Goal: Task Accomplishment & Management: Complete application form

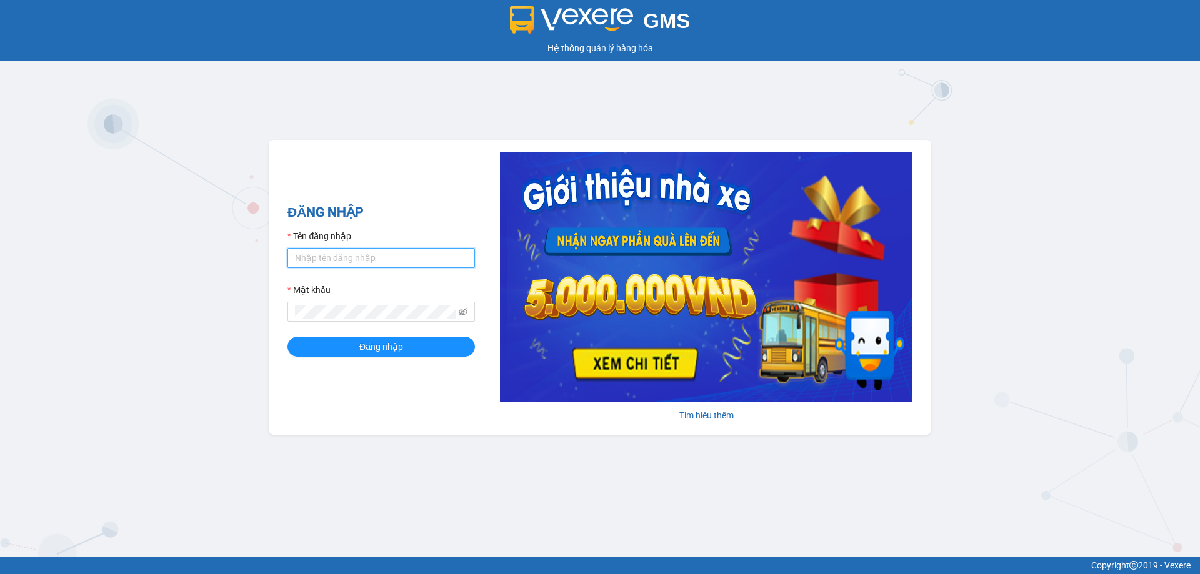
click at [298, 258] on input "Tên đăng nhập" at bounding box center [380, 258] width 187 height 20
type input "nhitd.ct"
click at [341, 350] on button "Đăng nhập" at bounding box center [380, 347] width 187 height 20
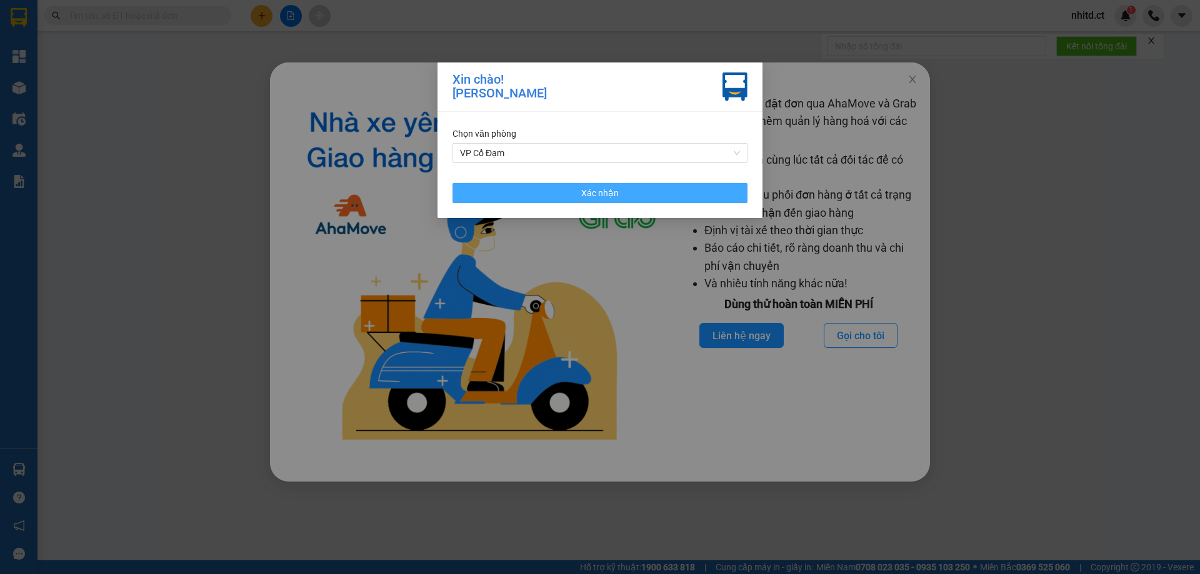
click at [623, 194] on button "Xác nhận" at bounding box center [599, 193] width 295 height 20
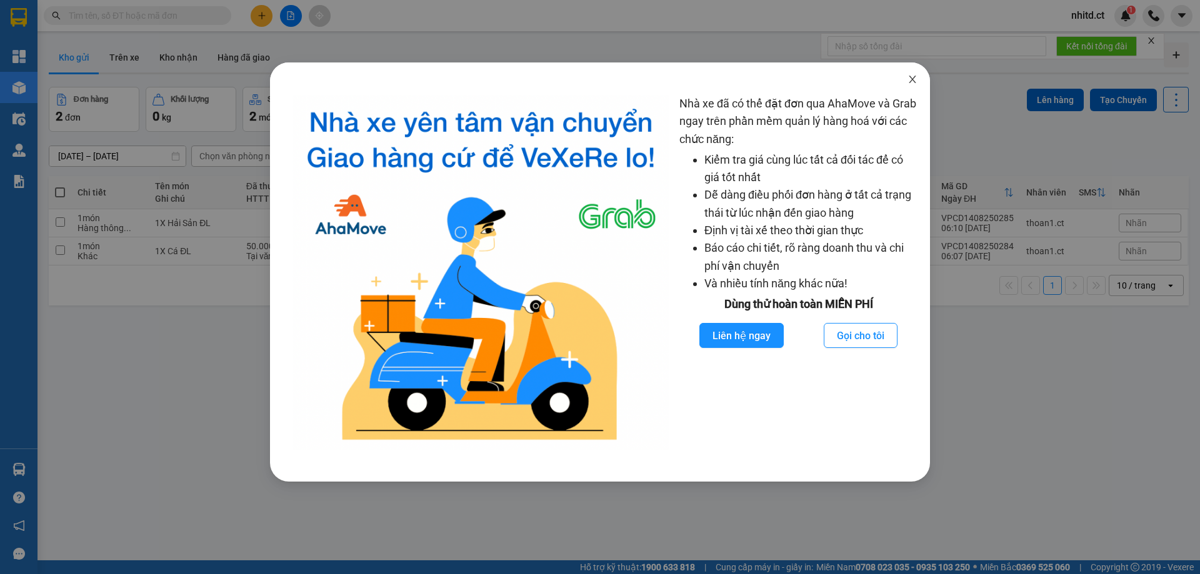
click at [906, 82] on span "Close" at bounding box center [912, 79] width 35 height 35
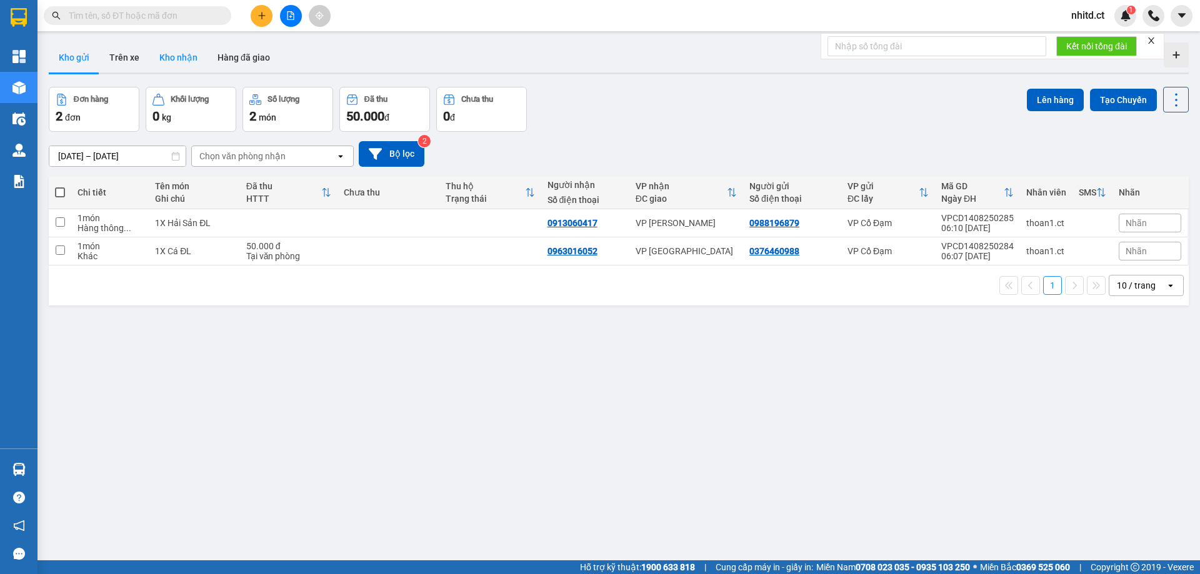
click at [178, 54] on button "Kho nhận" at bounding box center [178, 57] width 58 height 30
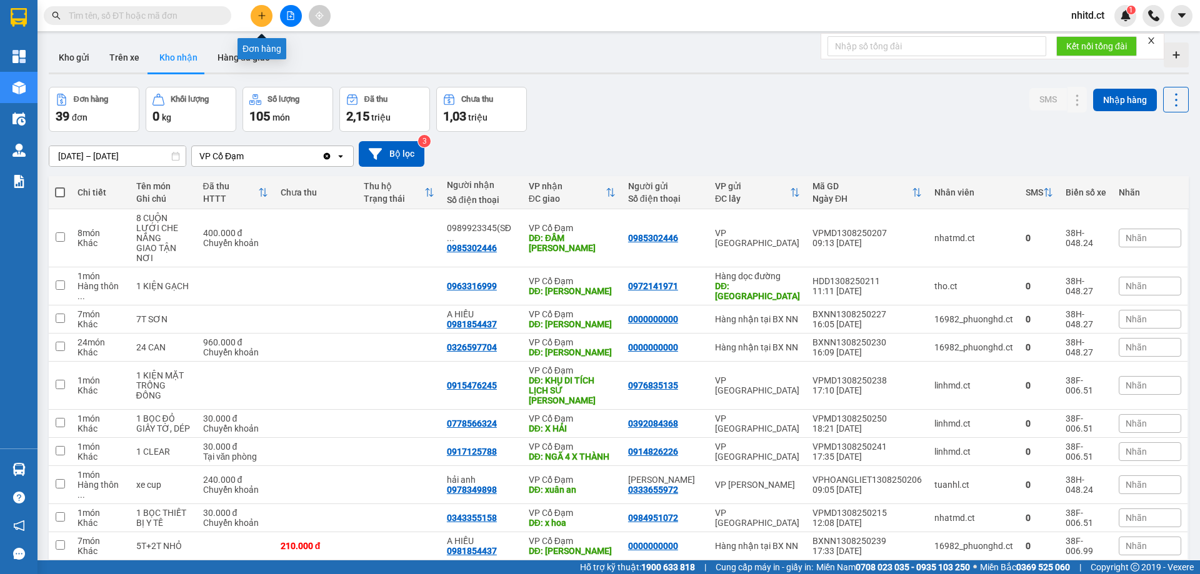
click at [259, 17] on icon "plus" at bounding box center [261, 15] width 9 height 9
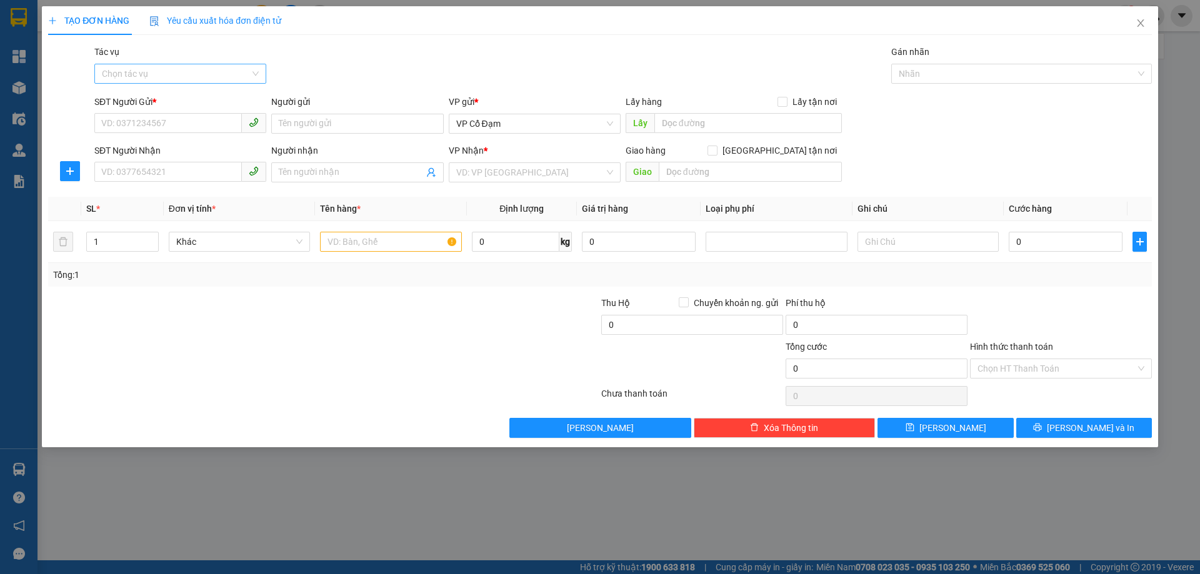
click at [151, 67] on input "Tác vụ" at bounding box center [176, 73] width 148 height 19
click at [124, 115] on div "Nhập hàng kho nhận" at bounding box center [180, 119] width 157 height 14
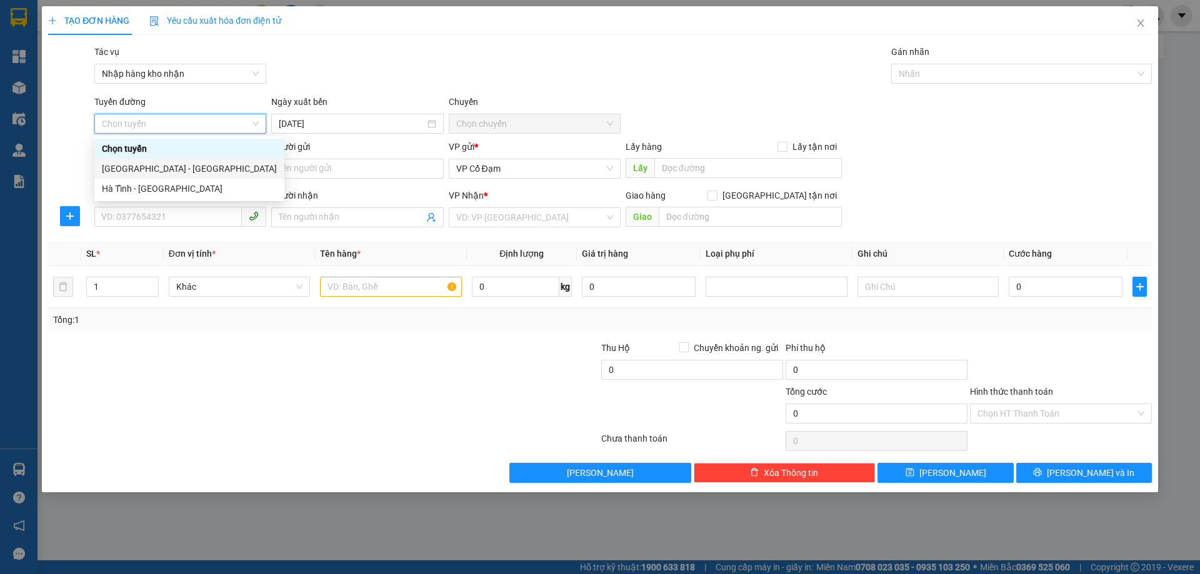
click at [124, 168] on div "[GEOGRAPHIC_DATA] - [GEOGRAPHIC_DATA]" at bounding box center [189, 169] width 175 height 14
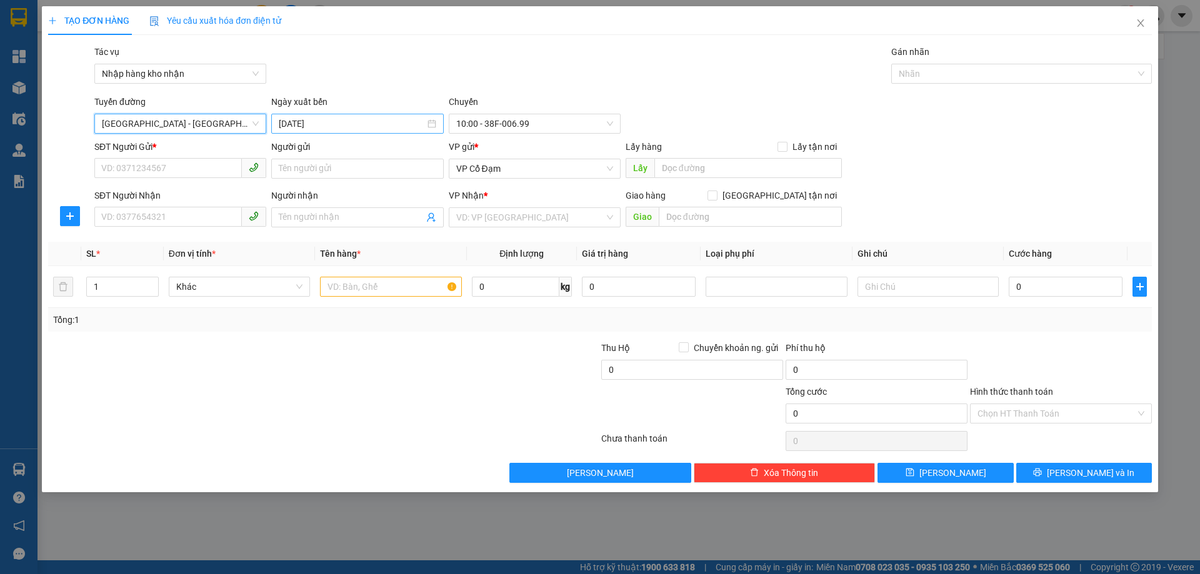
click at [284, 124] on input "[DATE]" at bounding box center [352, 124] width 146 height 14
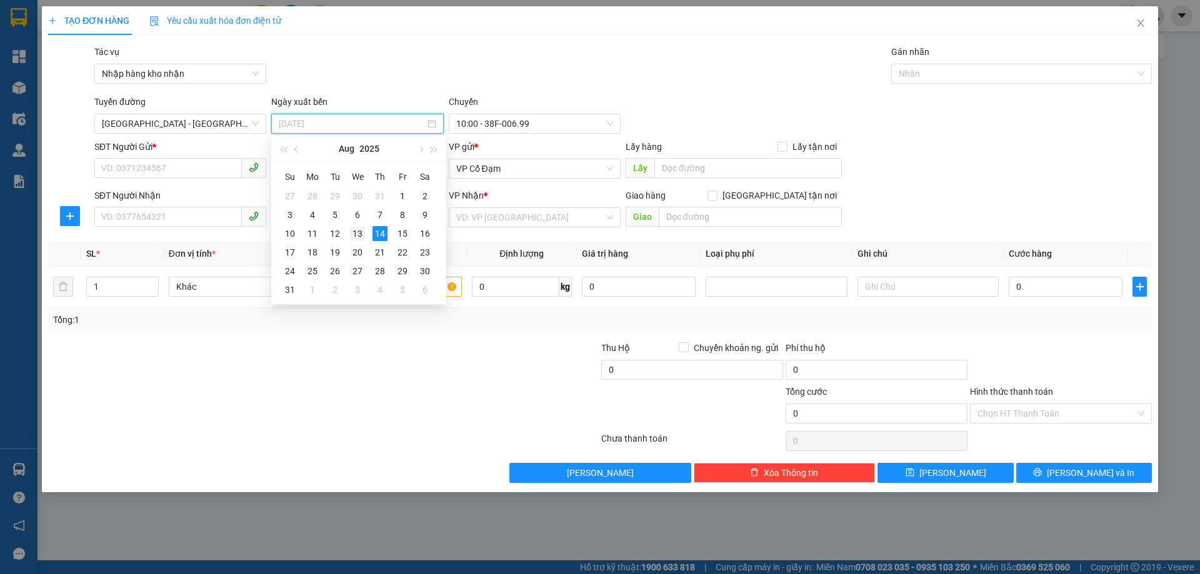
click at [361, 232] on div "13" at bounding box center [357, 233] width 15 height 15
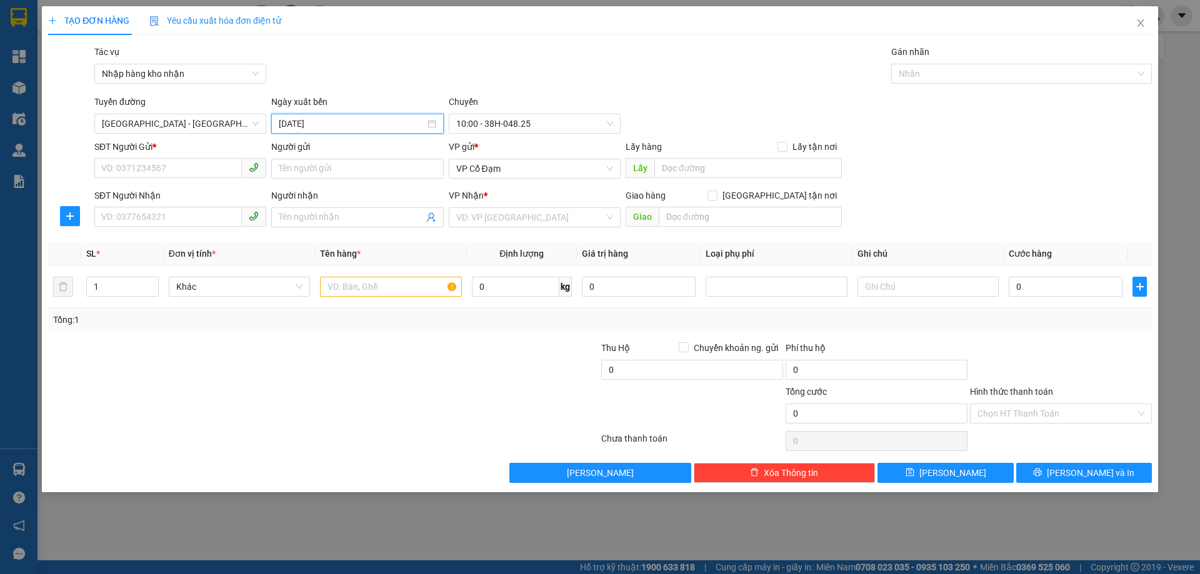
click at [296, 128] on input "[DATE]" at bounding box center [352, 124] width 146 height 14
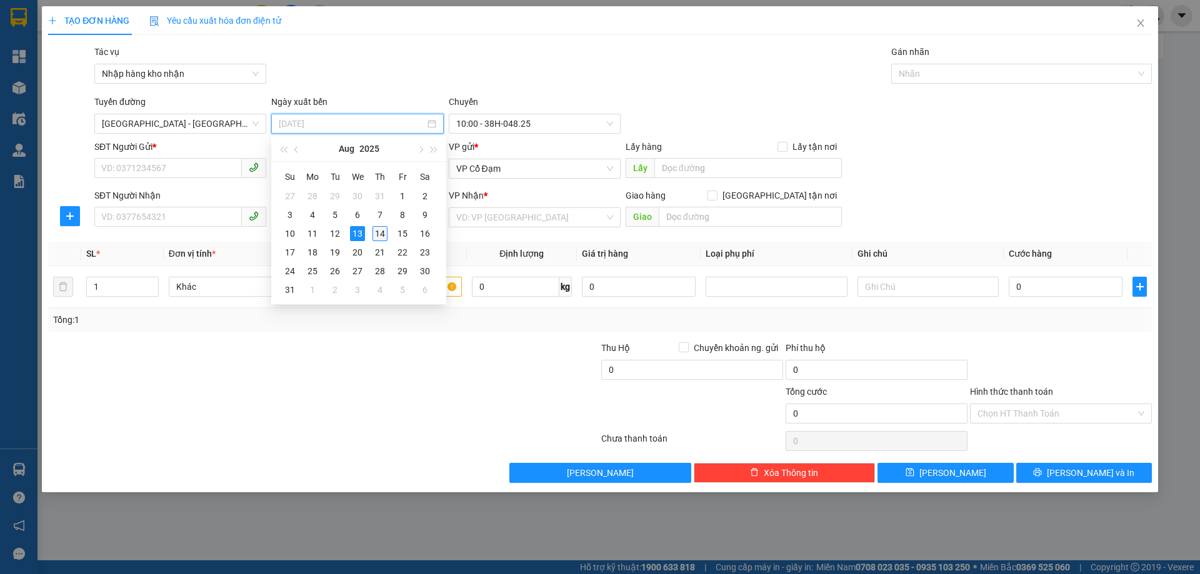
click at [376, 230] on div "14" at bounding box center [379, 233] width 15 height 15
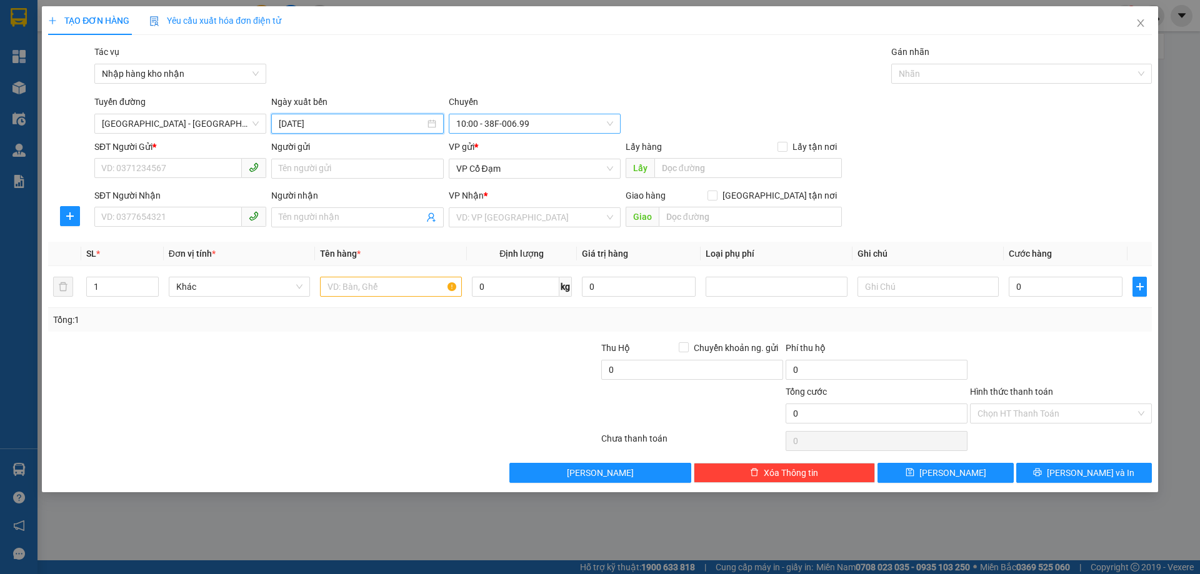
click at [486, 118] on span "10:00 - 38F-006.99" at bounding box center [534, 123] width 157 height 19
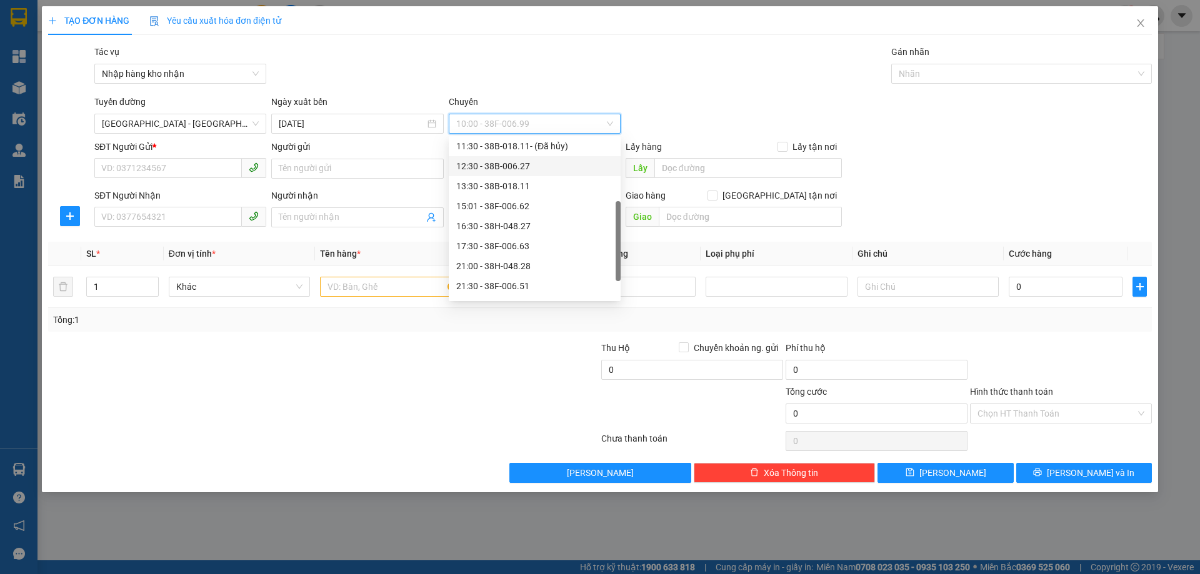
scroll to position [80, 0]
click at [283, 122] on input "[DATE]" at bounding box center [352, 124] width 146 height 14
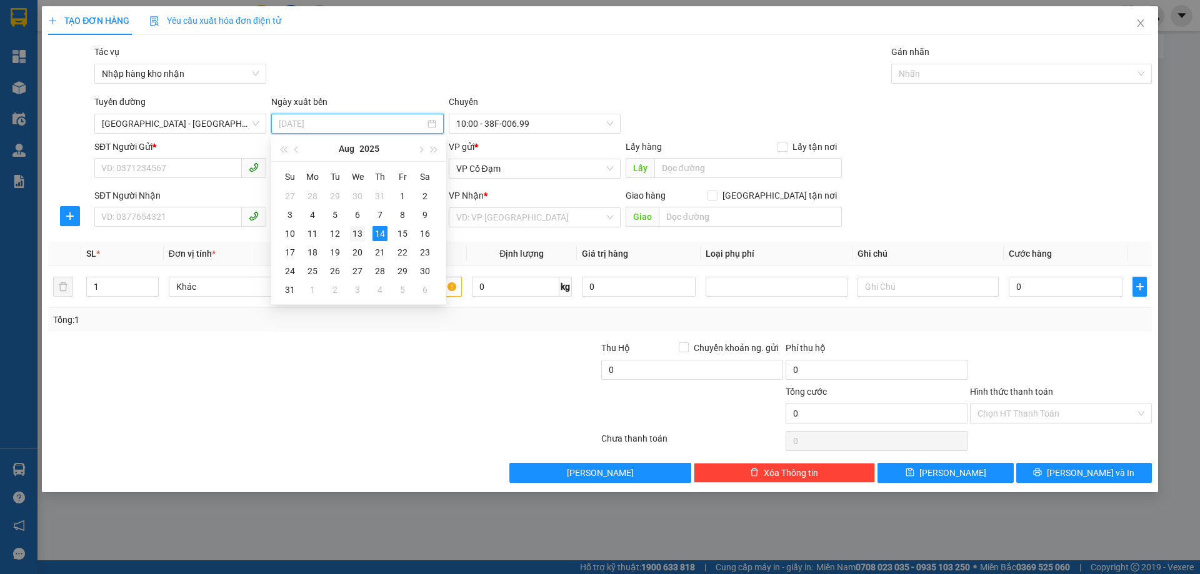
click at [358, 229] on div "13" at bounding box center [357, 233] width 15 height 15
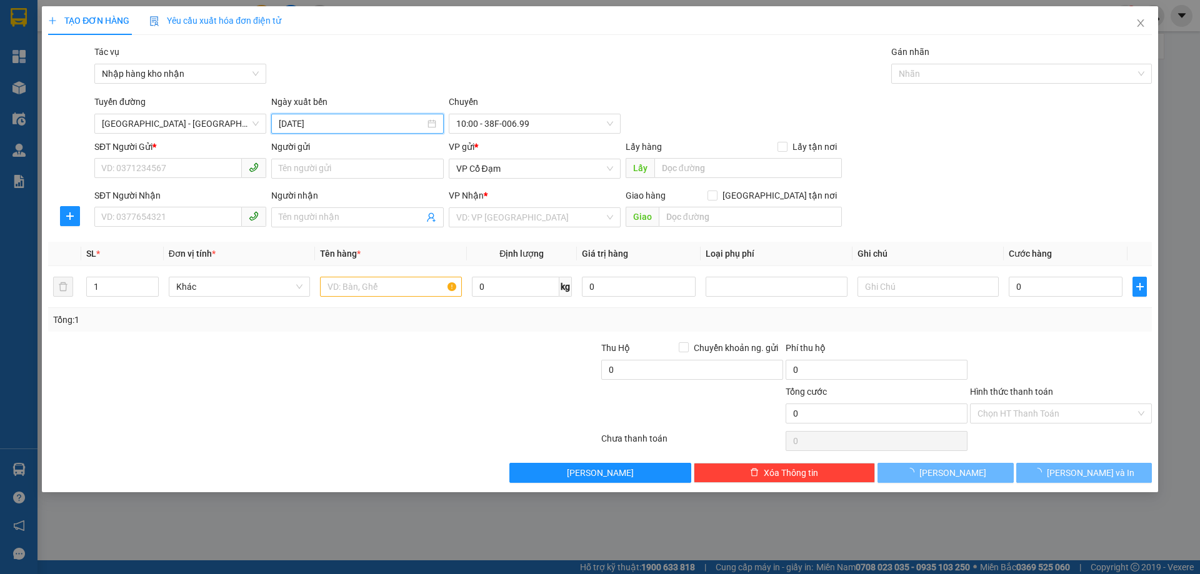
type input "[DATE]"
click at [499, 124] on span "10:00 - 38H-048.25" at bounding box center [534, 123] width 157 height 19
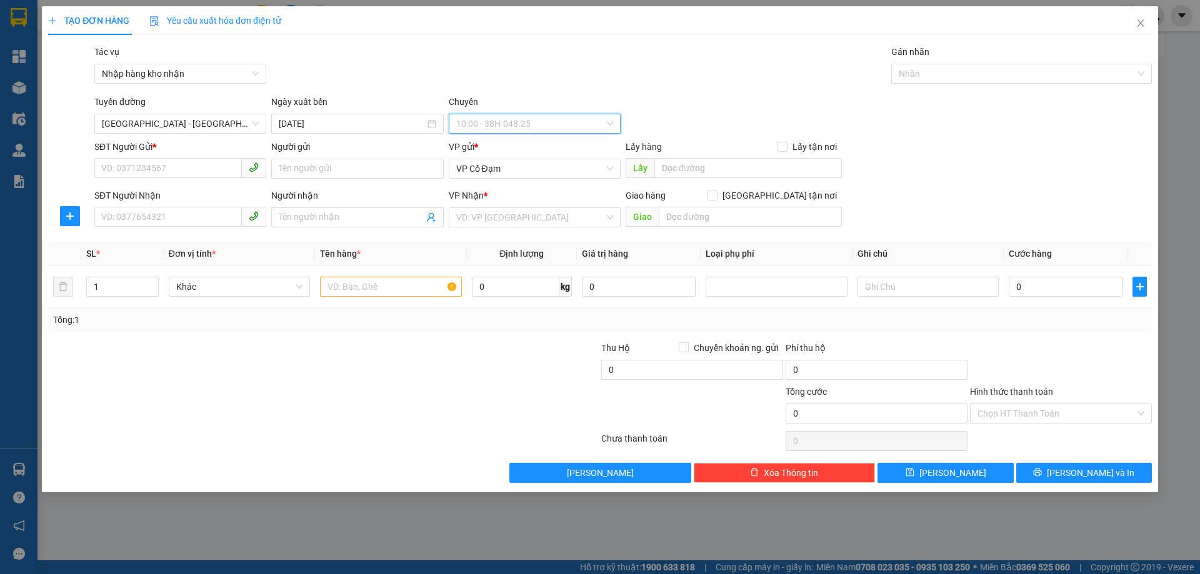
scroll to position [20, 0]
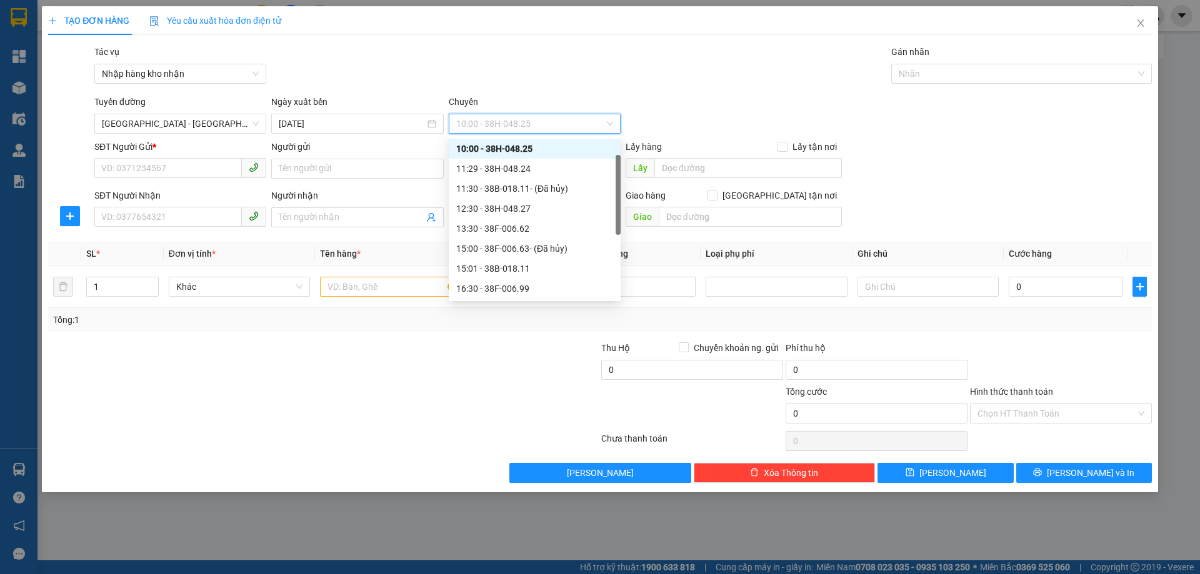
click at [503, 145] on div "10:00 - 38H-048.25" at bounding box center [534, 149] width 157 height 14
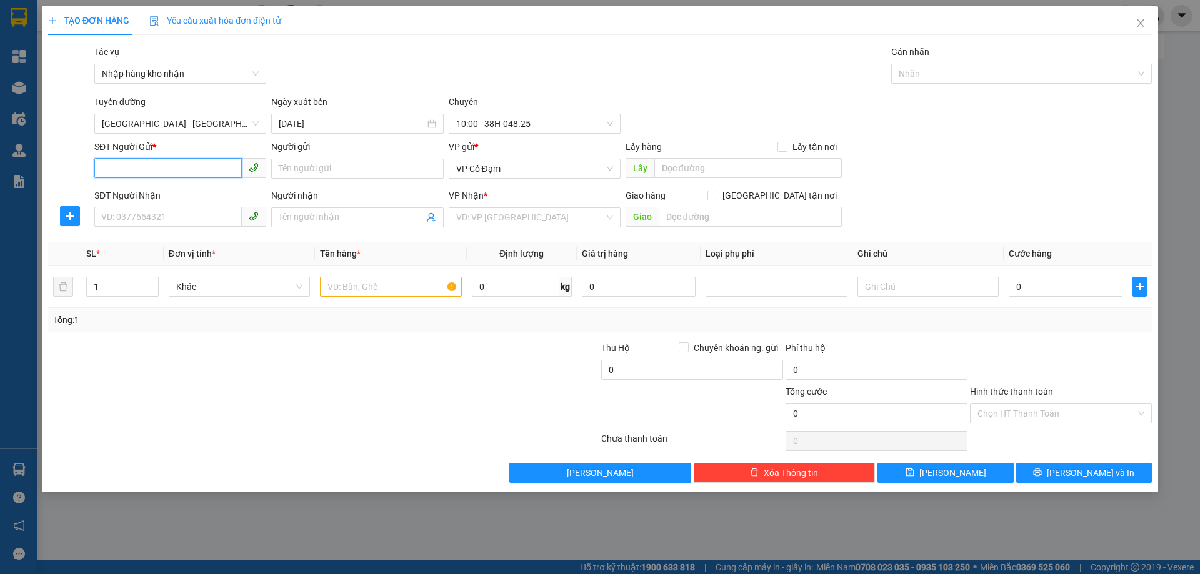
click at [150, 167] on input "SĐT Người Gửi *" at bounding box center [167, 168] width 147 height 20
click at [610, 165] on span "VP Cổ Đạm" at bounding box center [534, 168] width 157 height 19
type input "0000000000"
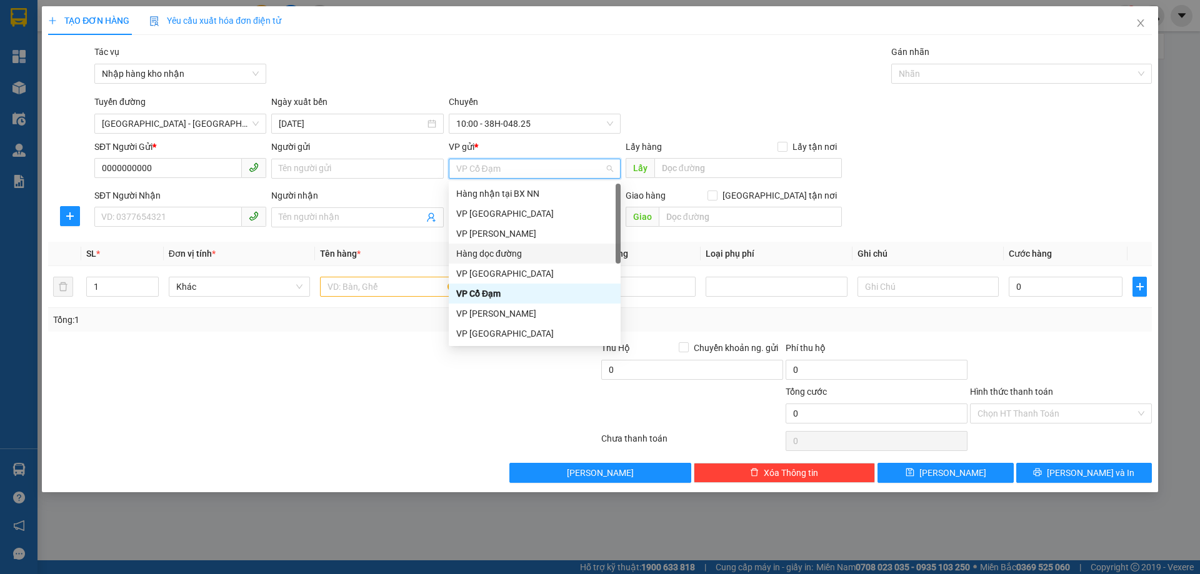
click at [502, 251] on div "Hàng dọc đường" at bounding box center [534, 254] width 157 height 14
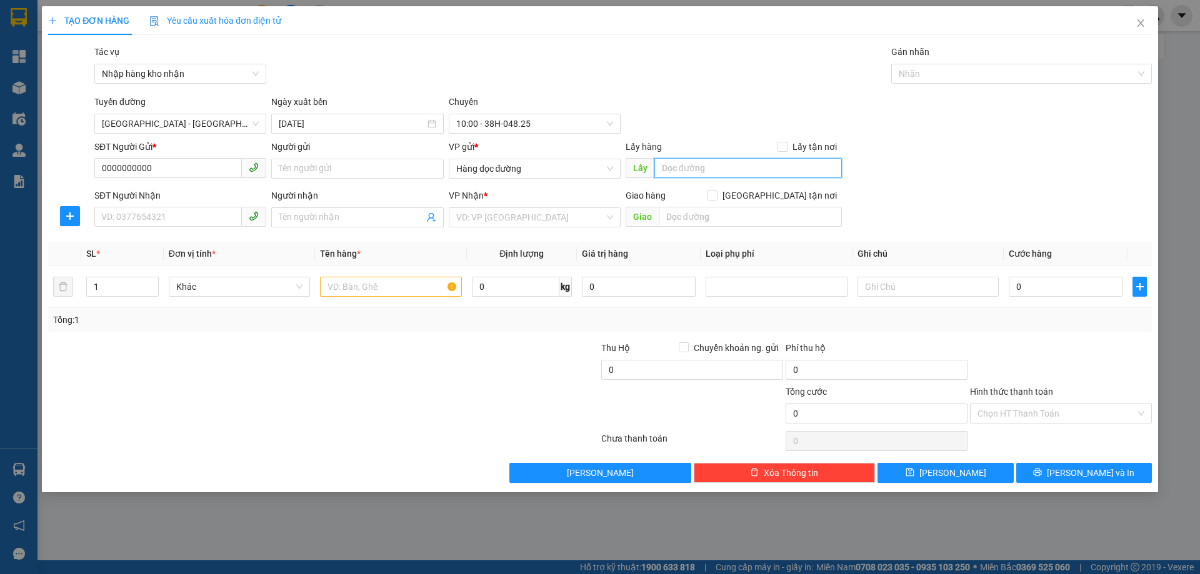
click at [682, 169] on input "text" at bounding box center [747, 168] width 187 height 20
type input "4825"
click at [172, 219] on input "SĐT Người Nhận" at bounding box center [167, 217] width 147 height 20
type input "0326423077"
click at [289, 222] on input "Người nhận" at bounding box center [351, 218] width 144 height 14
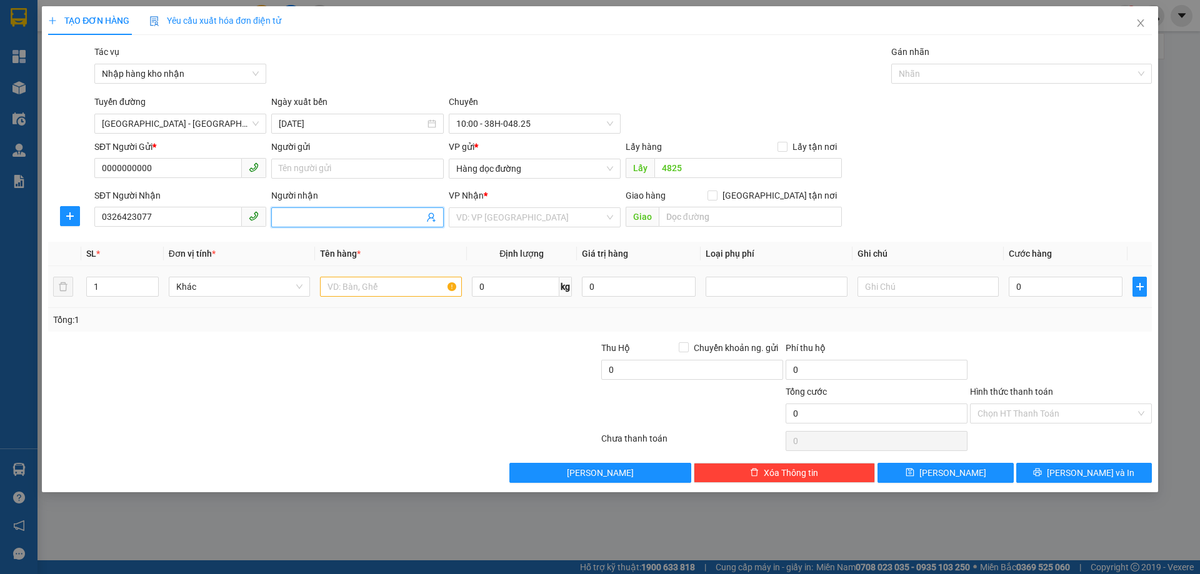
type input "o"
type input "ông bà [PERSON_NAME]"
click at [512, 222] on input "search" at bounding box center [530, 217] width 148 height 19
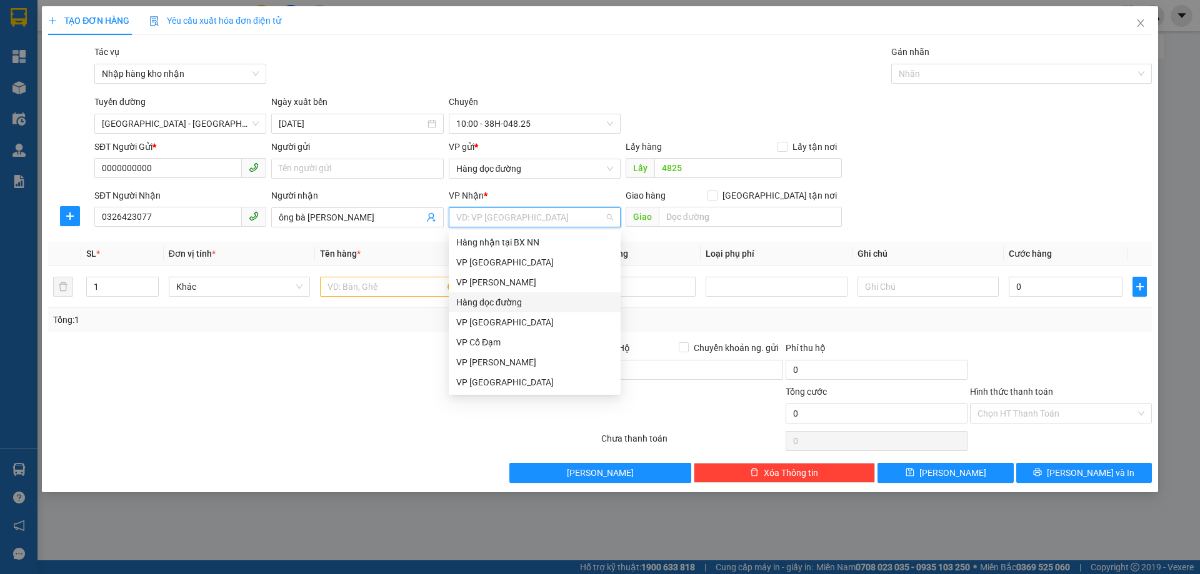
click at [492, 299] on div "Hàng dọc đường" at bounding box center [534, 303] width 157 height 14
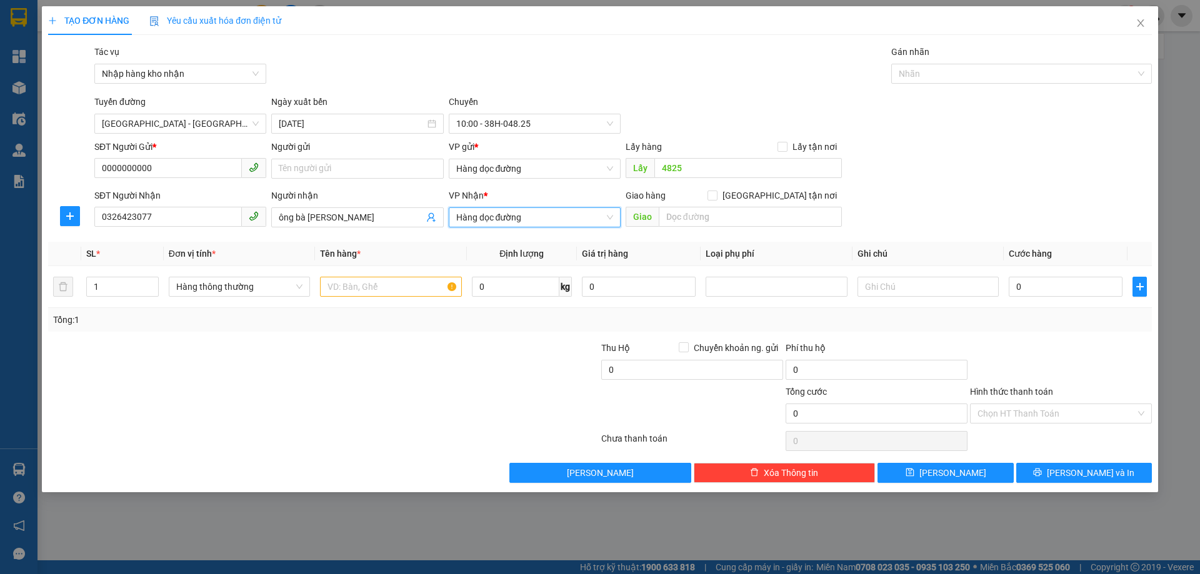
click at [607, 221] on span "Hàng dọc đường" at bounding box center [534, 217] width 157 height 19
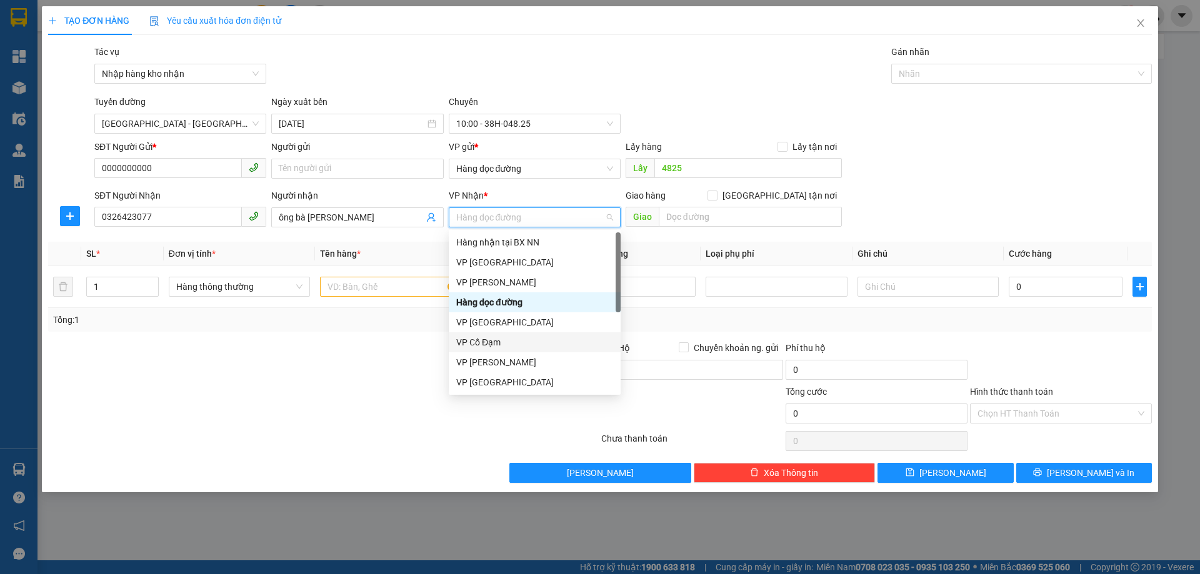
click at [477, 344] on div "VP Cổ Đạm" at bounding box center [534, 343] width 157 height 14
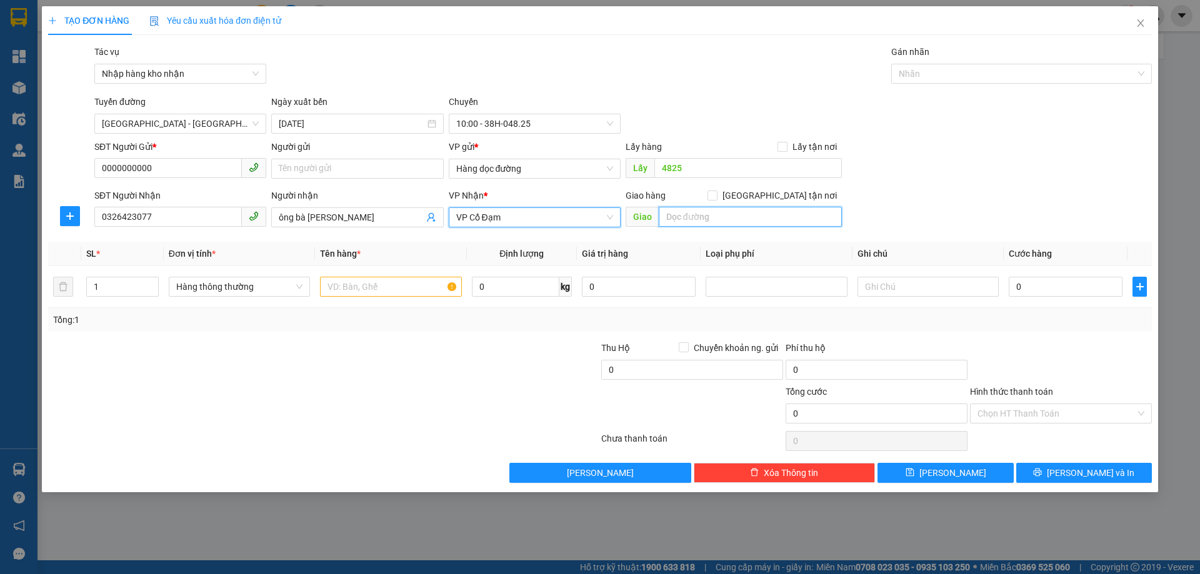
click at [699, 217] on input "text" at bounding box center [750, 217] width 183 height 20
type input "[GEOGRAPHIC_DATA], [GEOGRAPHIC_DATA]"
click at [354, 287] on input "text" at bounding box center [390, 287] width 141 height 20
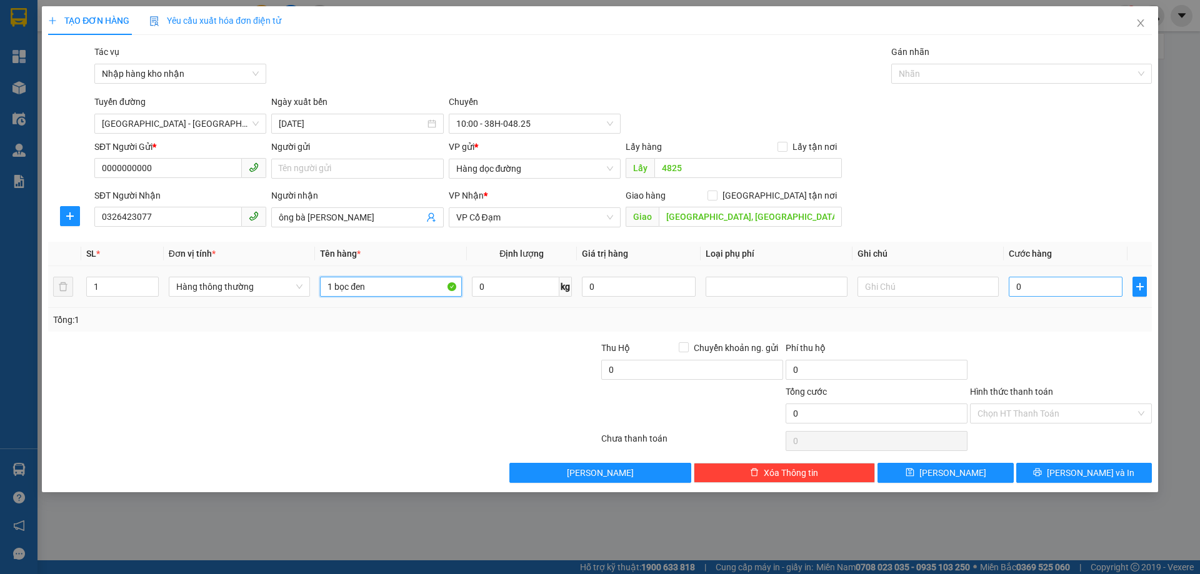
type input "1 bọc đen"
click at [1025, 282] on input "0" at bounding box center [1066, 287] width 114 height 20
type input "3"
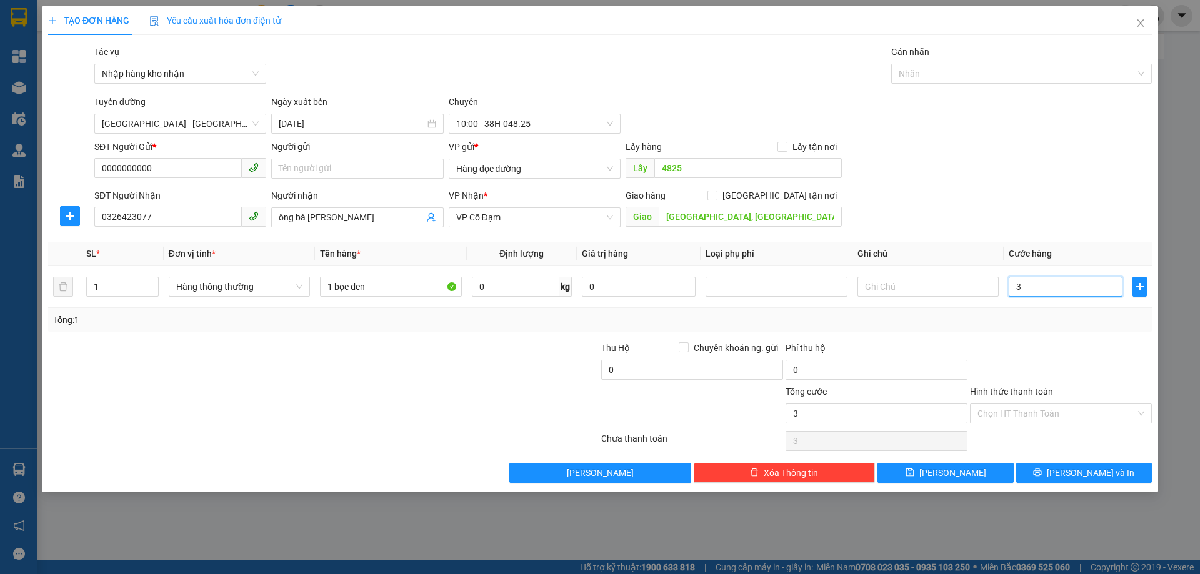
type input "30"
type input "300"
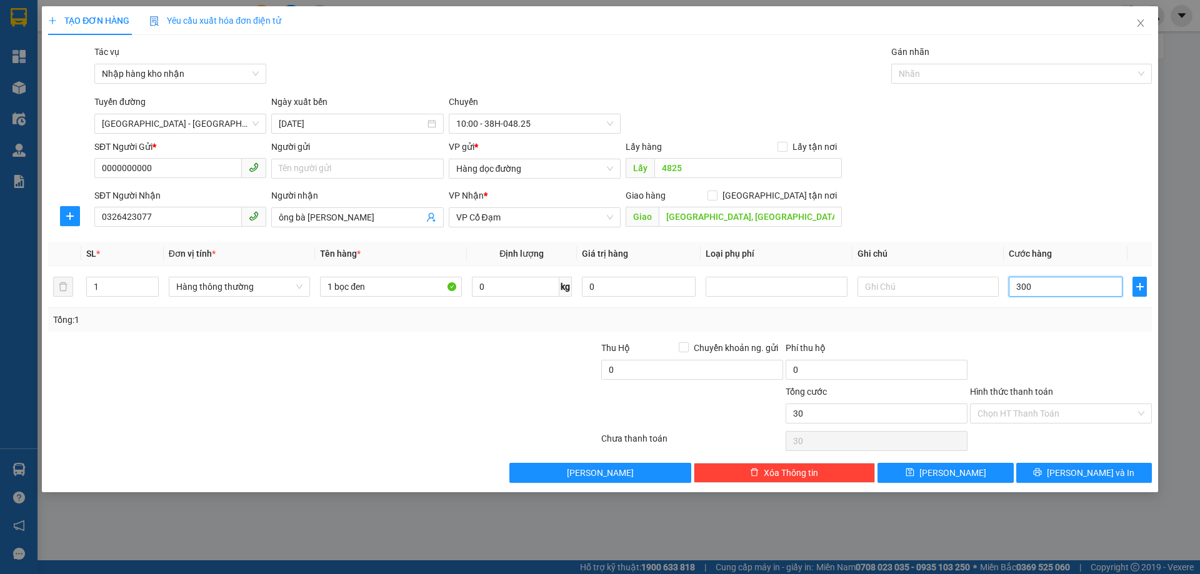
type input "300"
type input "3.000"
type input "30.000"
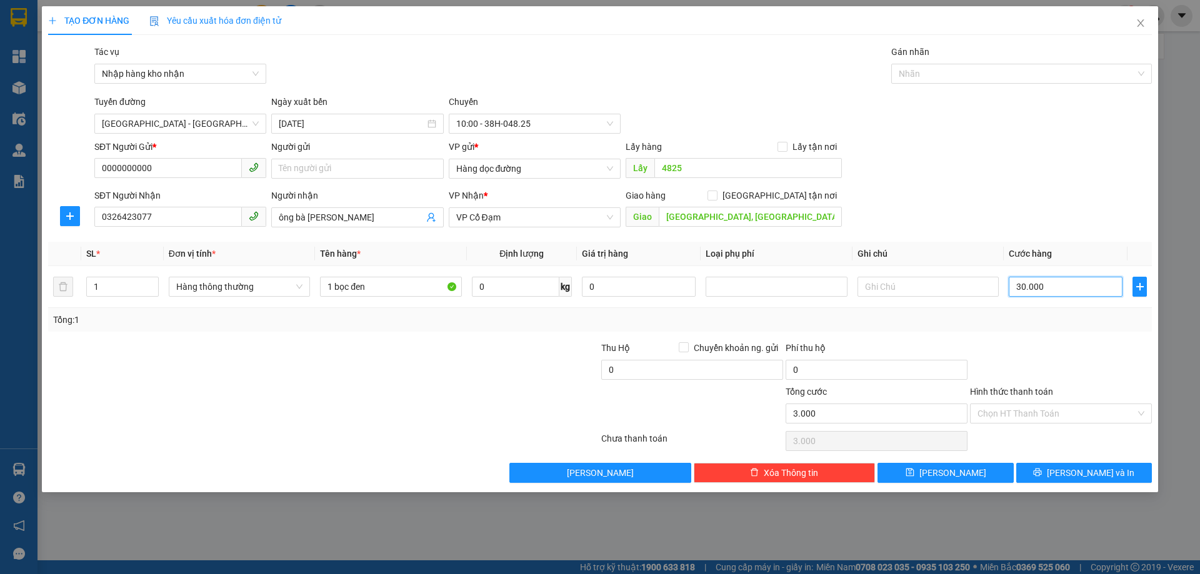
type input "30.000"
click at [879, 289] on input "text" at bounding box center [927, 287] width 141 height 20
type input "tài xế thu"
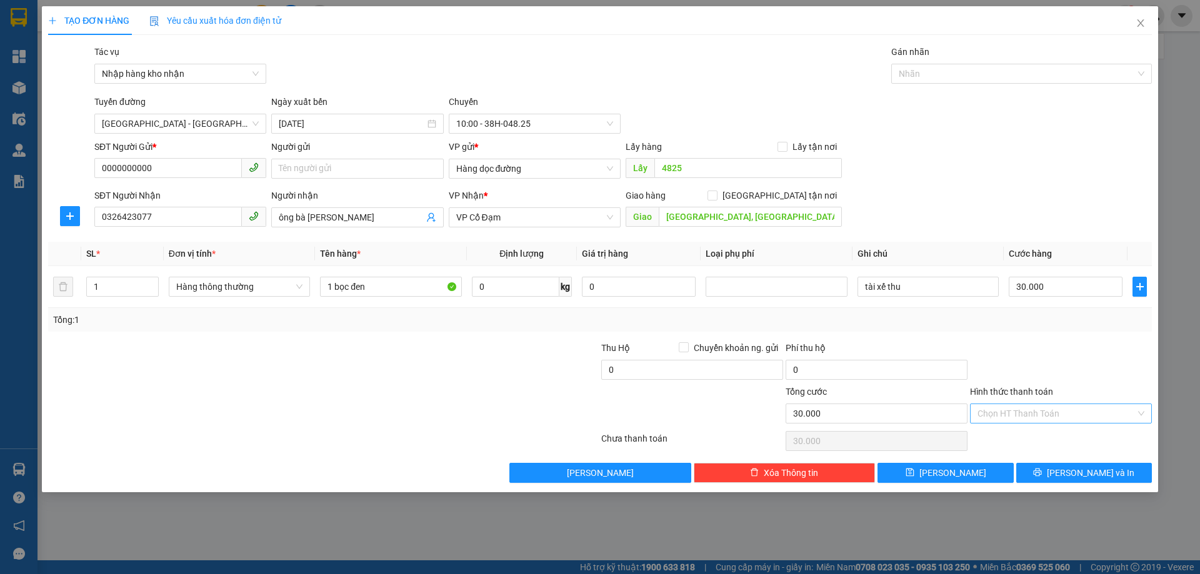
click at [999, 414] on input "Hình thức thanh toán" at bounding box center [1056, 413] width 158 height 19
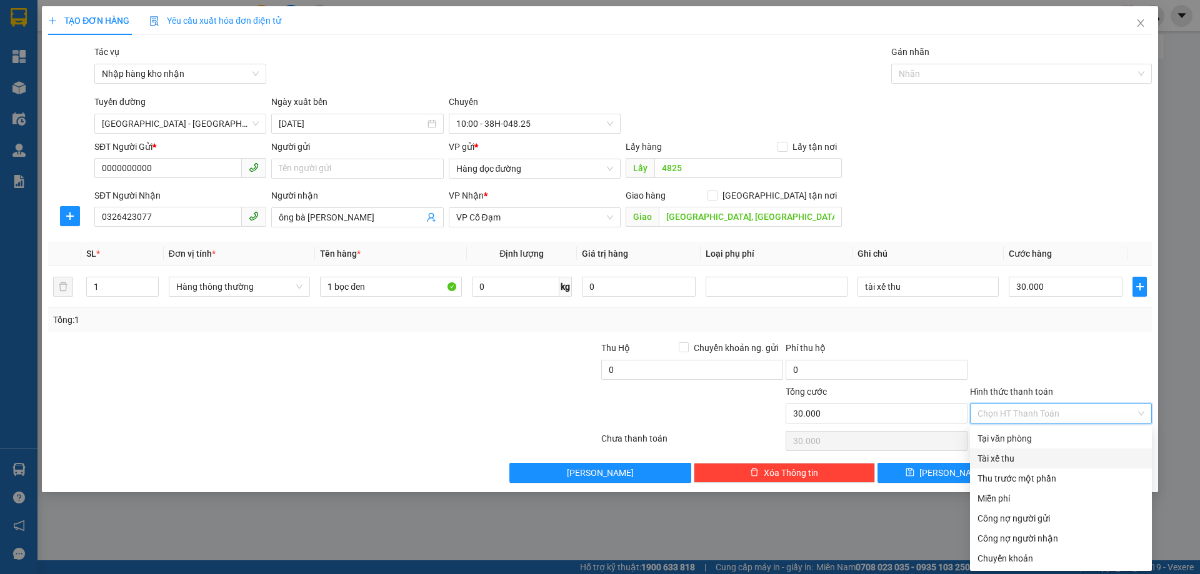
click at [989, 459] on div "Tài xế thu" at bounding box center [1060, 459] width 167 height 14
type input "0"
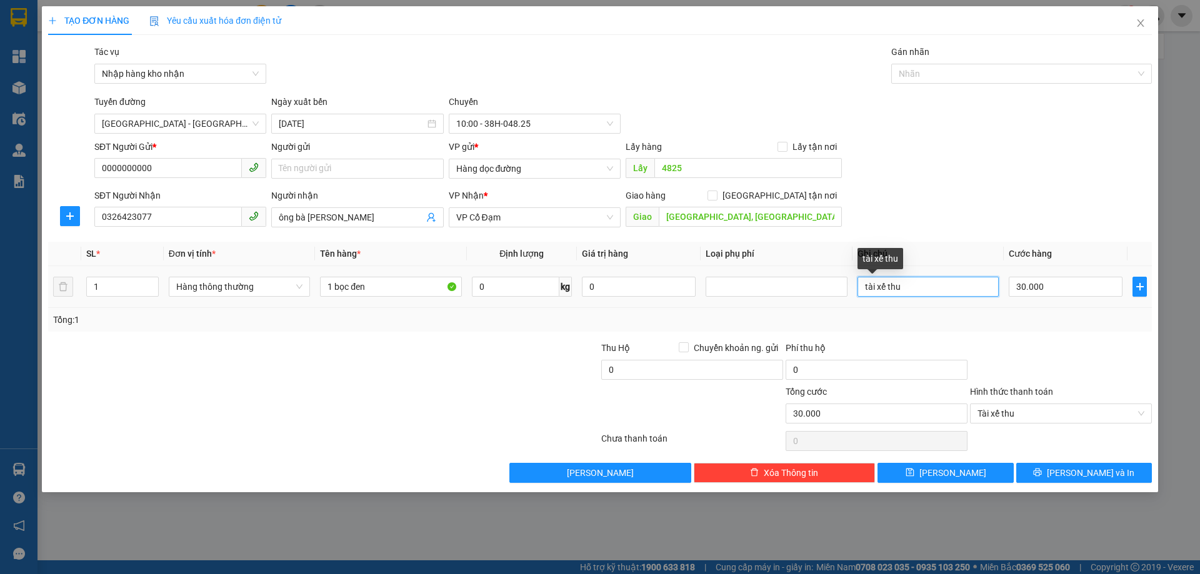
drag, startPoint x: 925, startPoint y: 289, endPoint x: 755, endPoint y: 301, distance: 171.0
click at [755, 301] on tr "1 Hàng thông thường 1 bọc đen 0 kg 0 tài xế thu 30.000" at bounding box center [600, 287] width 1104 height 42
click at [1075, 286] on input "30.000" at bounding box center [1066, 287] width 114 height 20
type input "5"
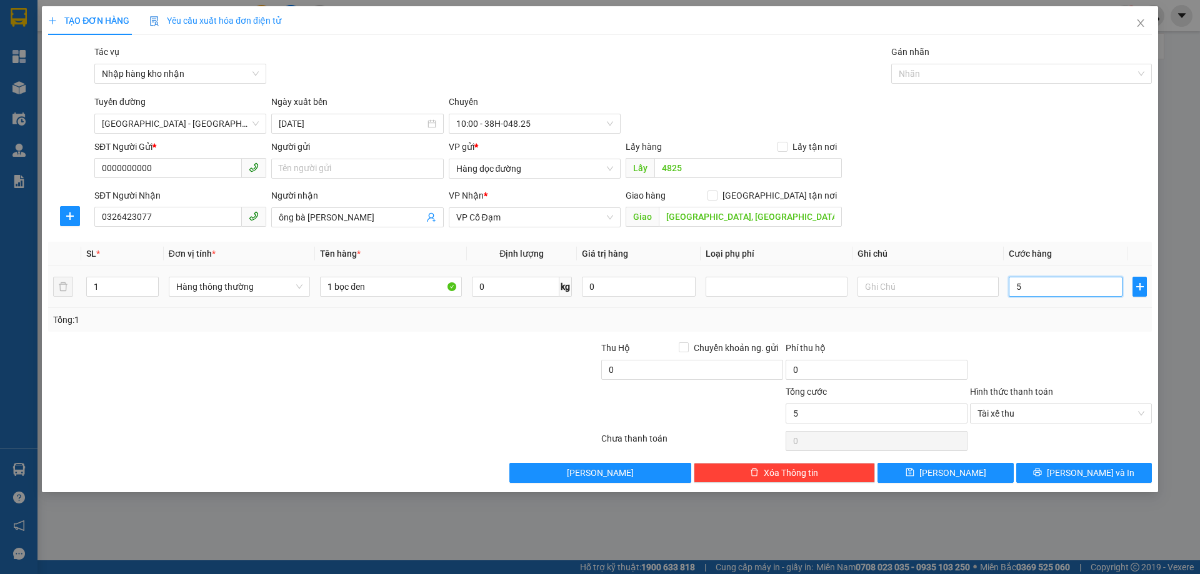
type input "50"
type input "500"
type input "5.000"
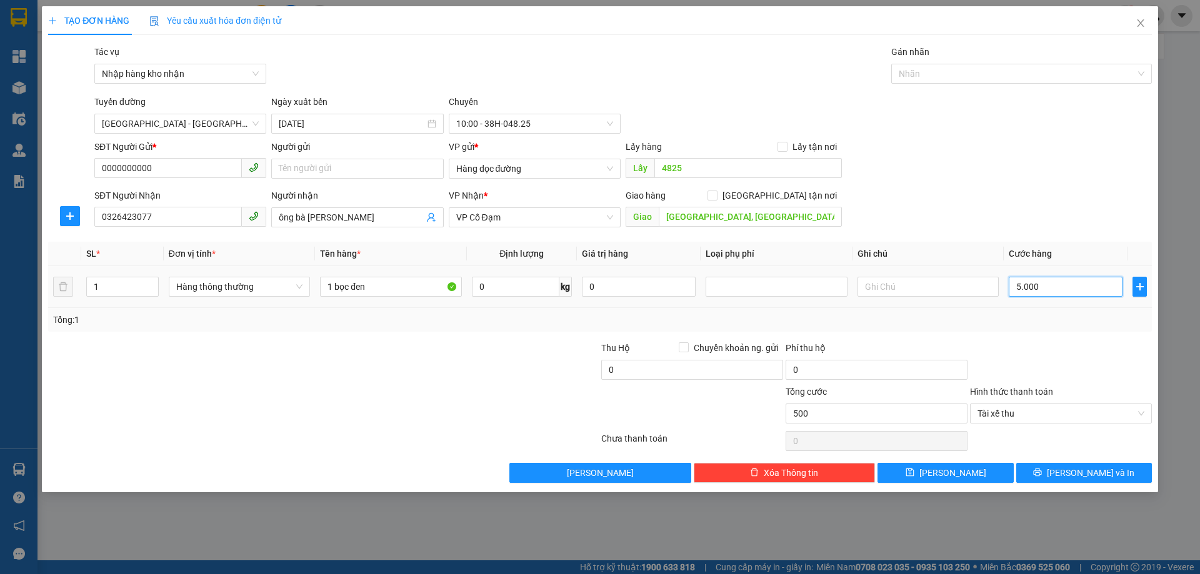
type input "5.000"
type input "50.000"
click at [1009, 341] on div at bounding box center [1061, 363] width 184 height 44
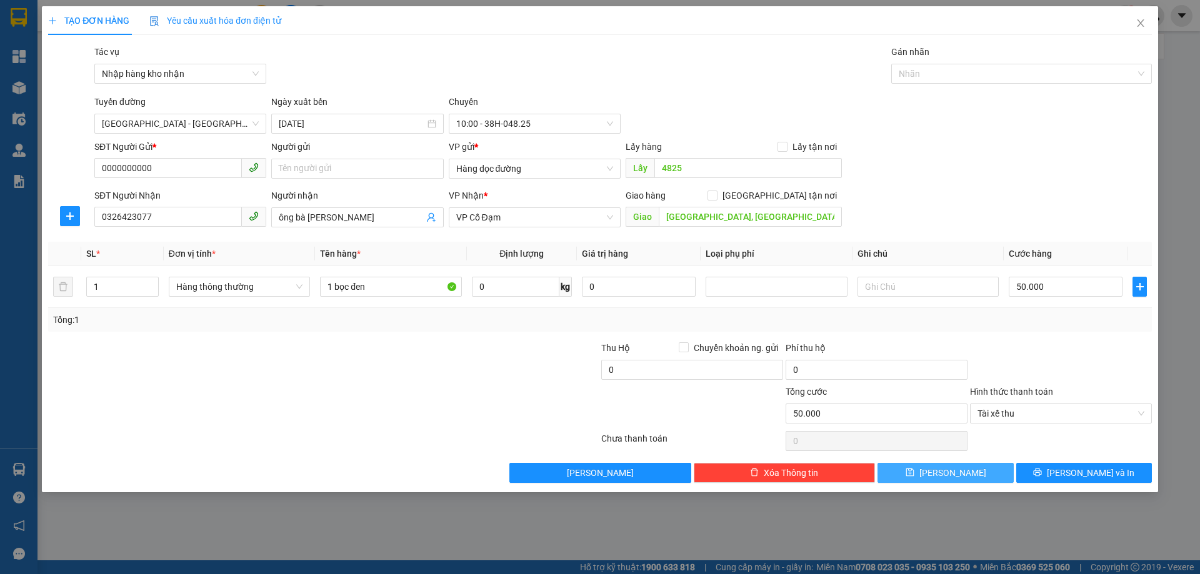
click at [968, 474] on button "[PERSON_NAME]" at bounding box center [945, 473] width 136 height 20
type input "0"
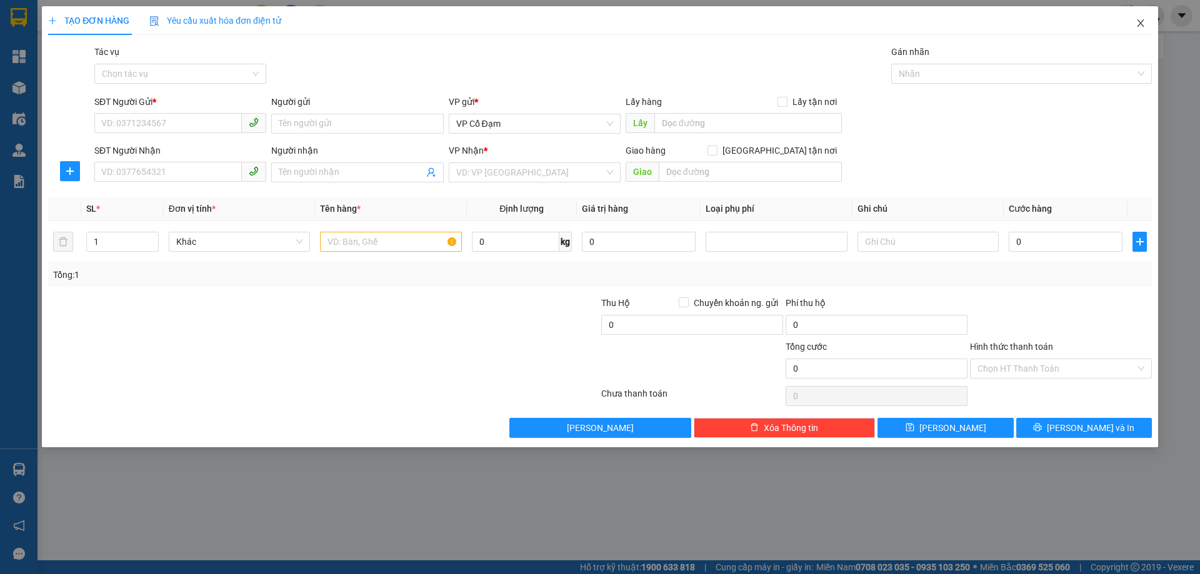
click at [1137, 19] on icon "close" at bounding box center [1140, 23] width 10 height 10
click at [1137, 19] on div "nhitd.ct 1" at bounding box center [1130, 16] width 139 height 22
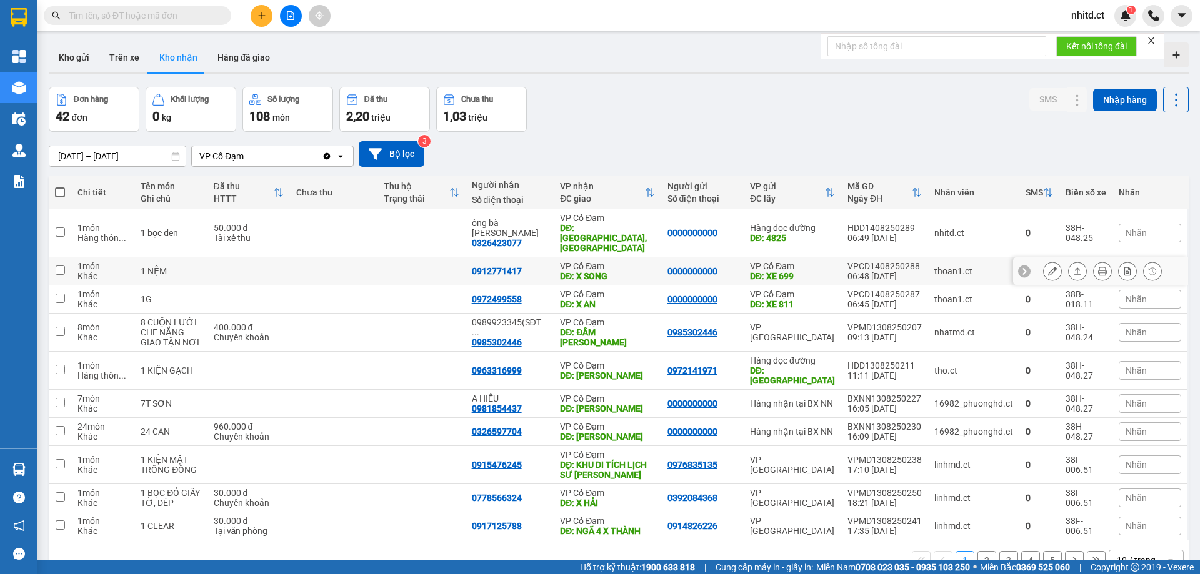
scroll to position [57, 0]
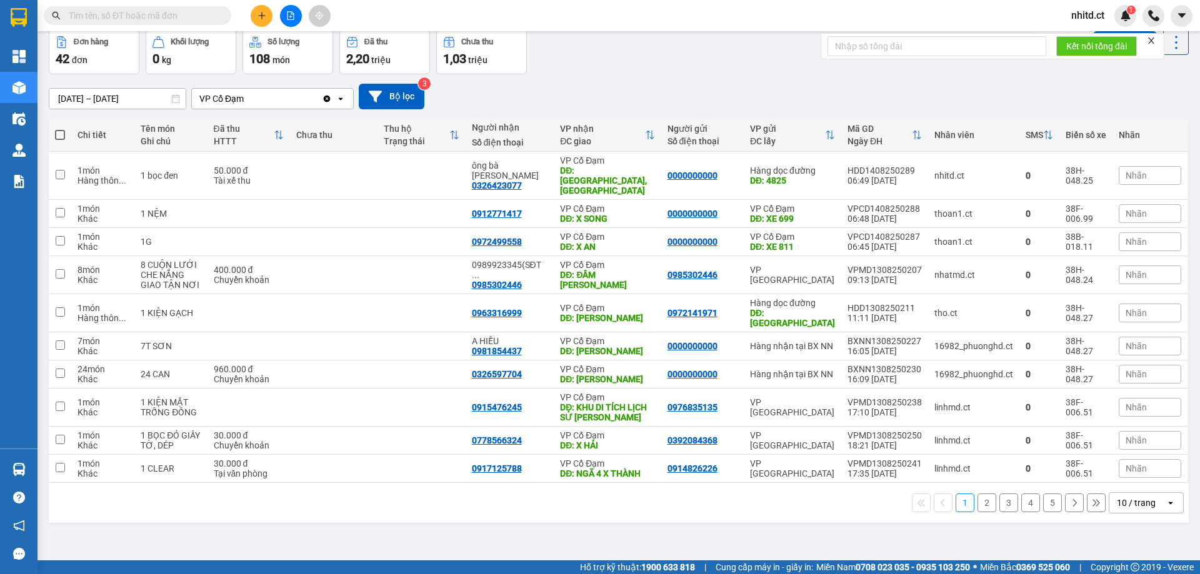
click at [977, 494] on button "2" at bounding box center [986, 503] width 19 height 19
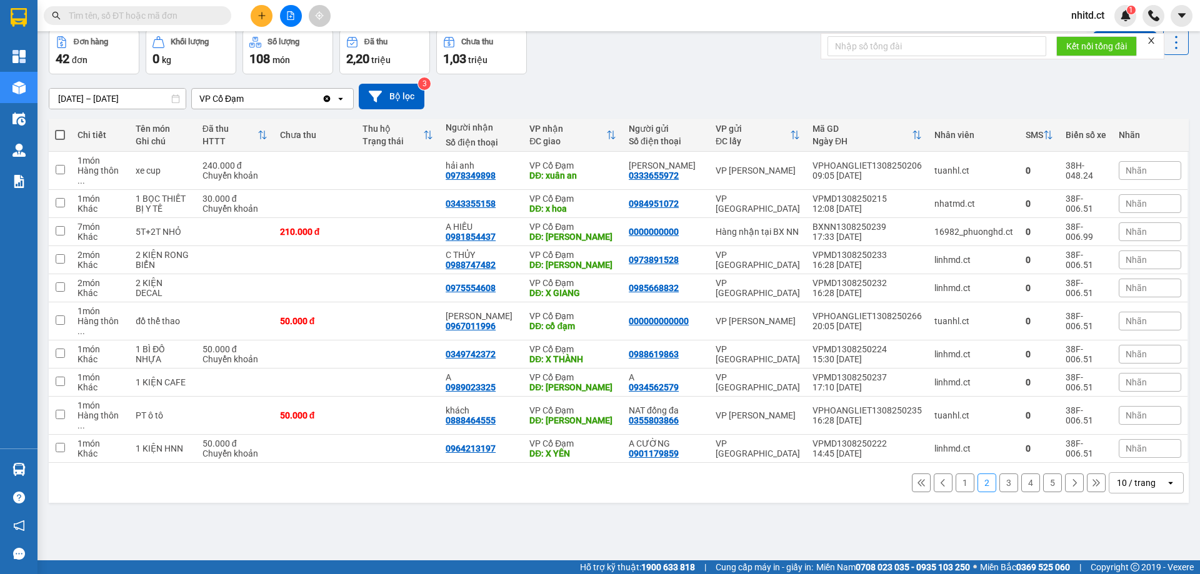
click at [999, 474] on button "3" at bounding box center [1008, 483] width 19 height 19
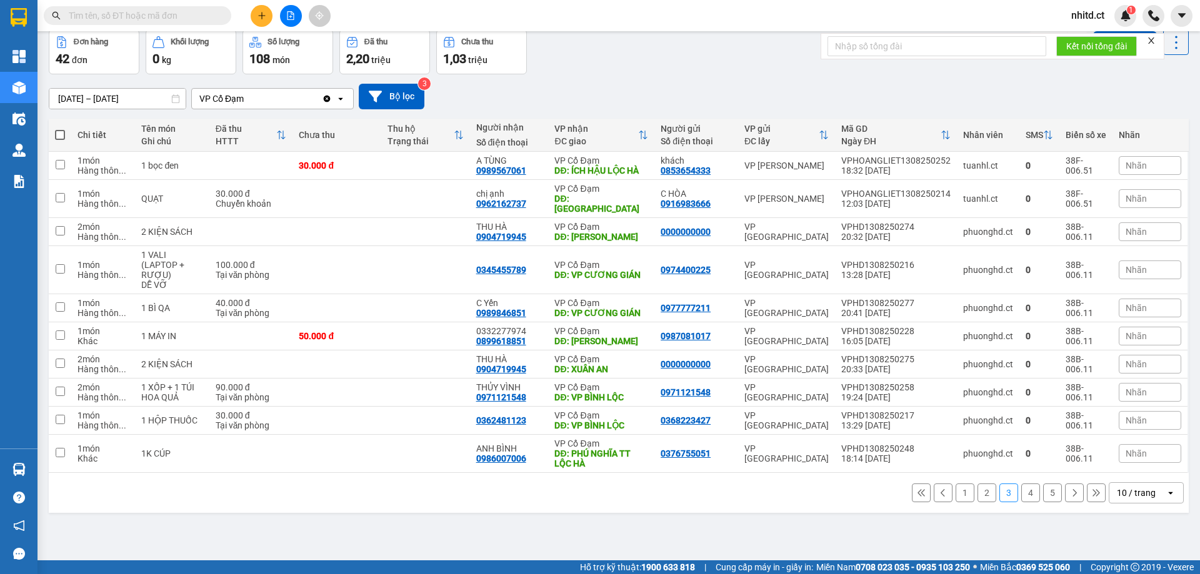
click at [1024, 484] on button "4" at bounding box center [1030, 493] width 19 height 19
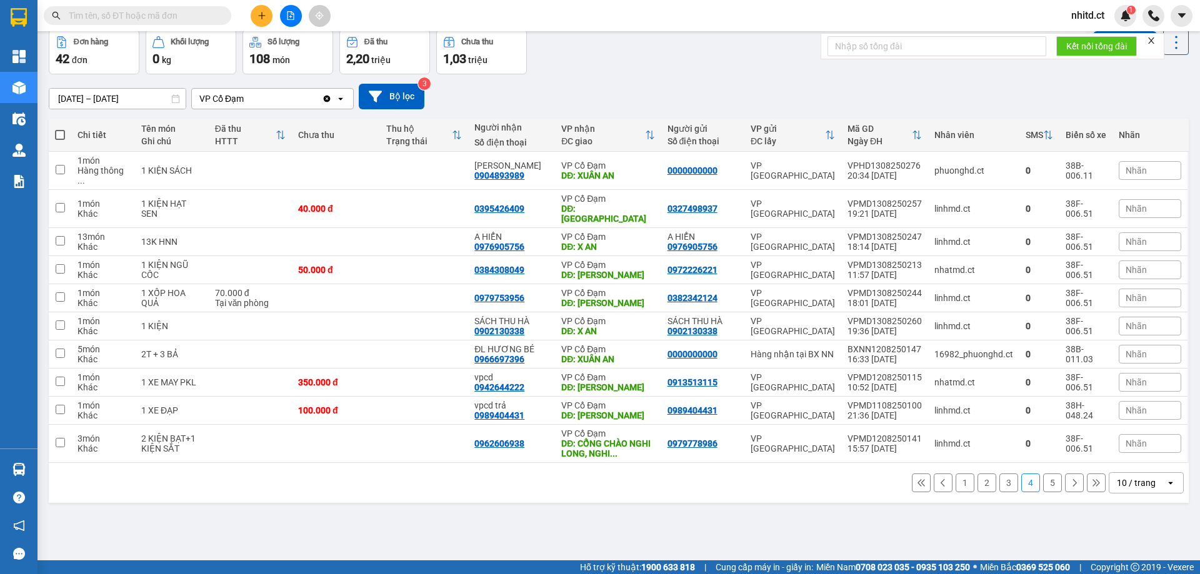
click at [955, 474] on button "1" at bounding box center [964, 483] width 19 height 19
